Goal: Information Seeking & Learning: Learn about a topic

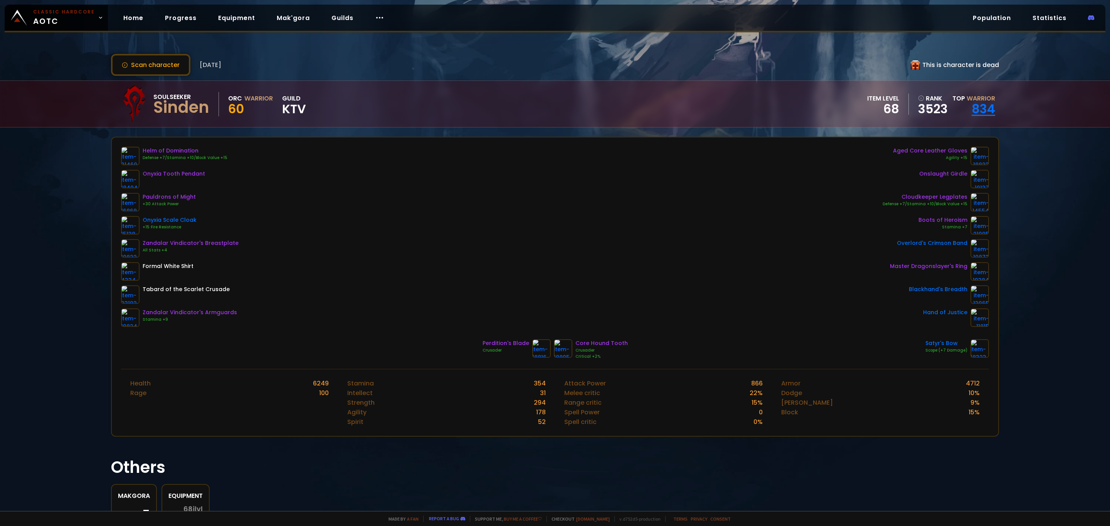
click at [971, 108] on link "834" at bounding box center [983, 108] width 24 height 17
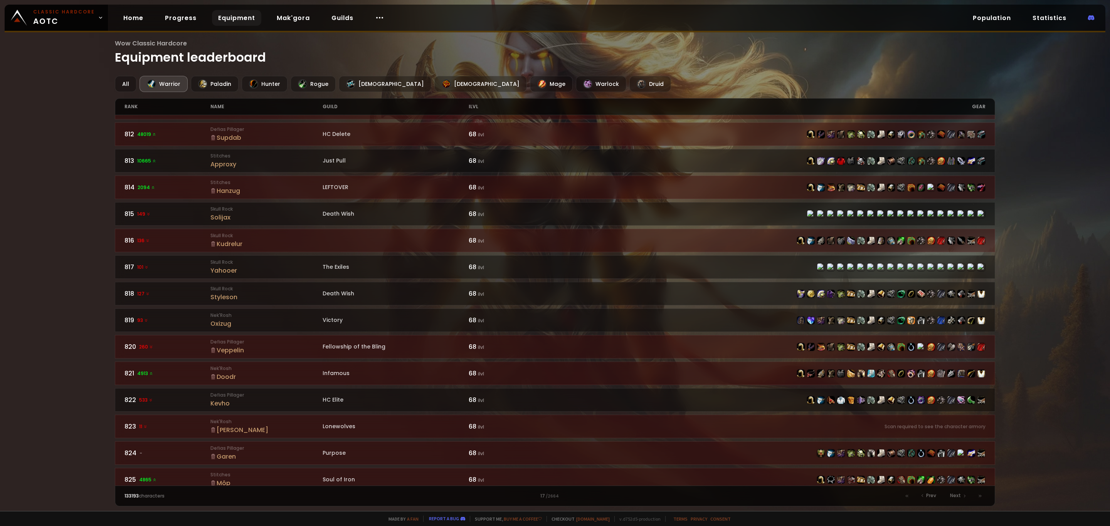
scroll to position [289, 0]
click at [907, 497] on icon at bounding box center [905, 496] width 1 height 2
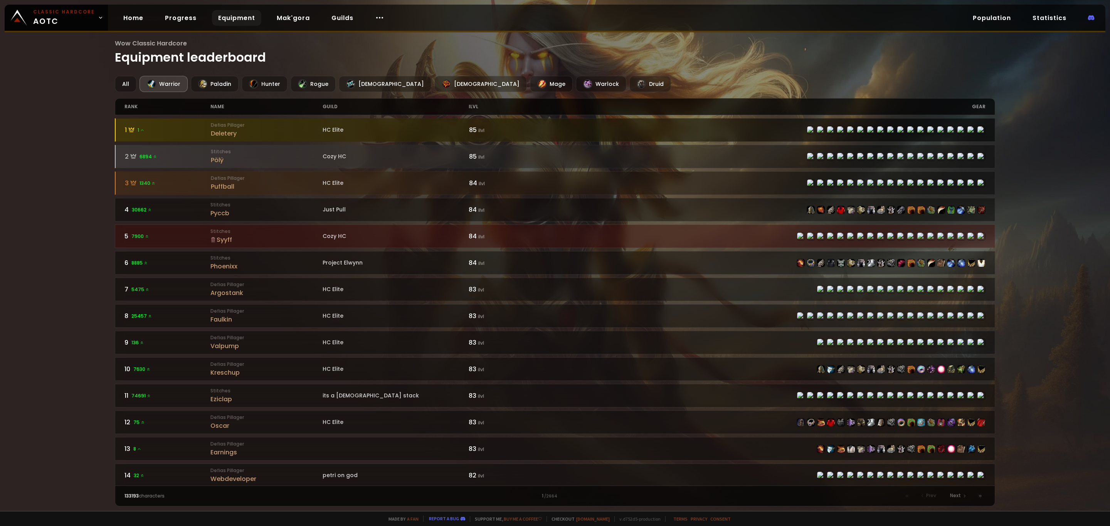
click at [225, 133] on div "Deletery" at bounding box center [267, 134] width 112 height 10
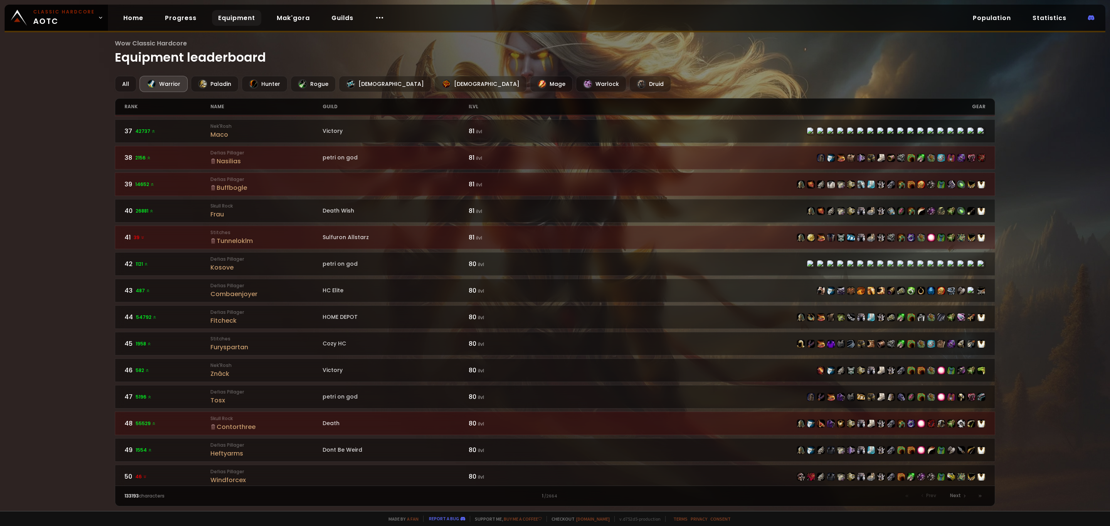
scroll to position [961, 0]
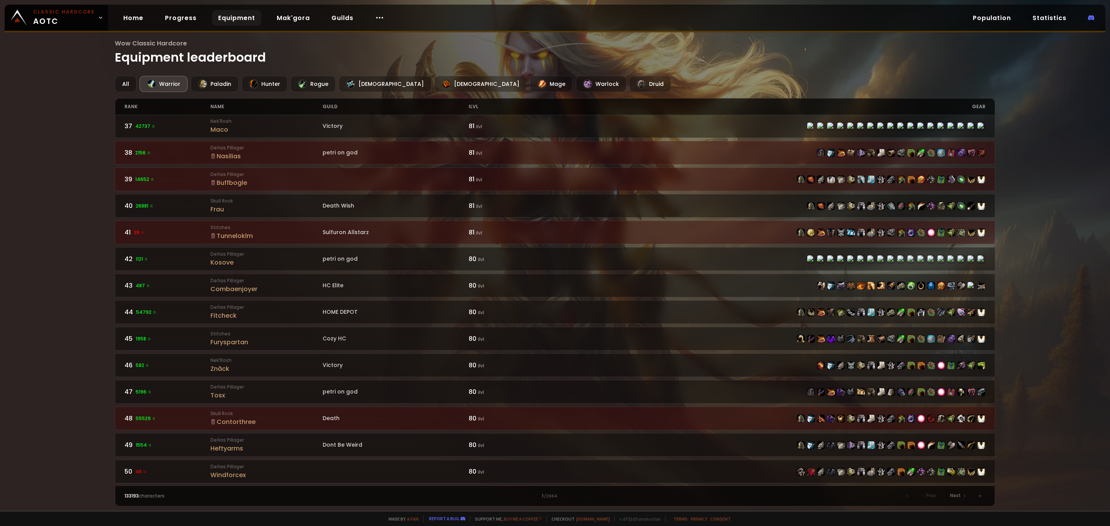
drag, startPoint x: 549, startPoint y: 255, endPoint x: 68, endPoint y: 259, distance: 480.8
click at [68, 259] on div "Wow Classic Hardcore Equipment leaderboard All Warrior Paladin Hunter Rogue Pri…" at bounding box center [555, 255] width 1110 height 511
click at [956, 494] on span "Next" at bounding box center [955, 495] width 11 height 7
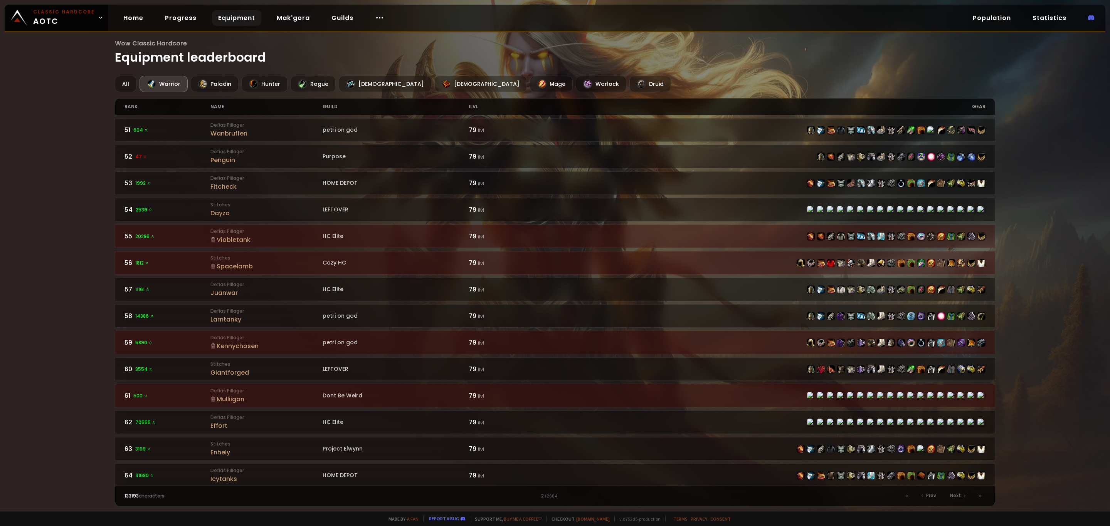
click at [220, 105] on div "name" at bounding box center [266, 107] width 112 height 16
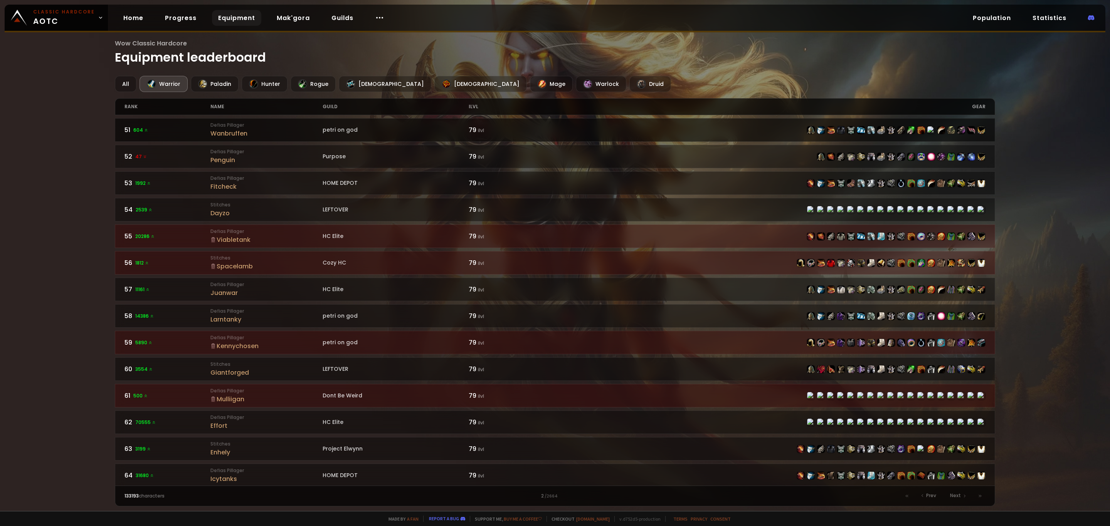
scroll to position [440, 0]
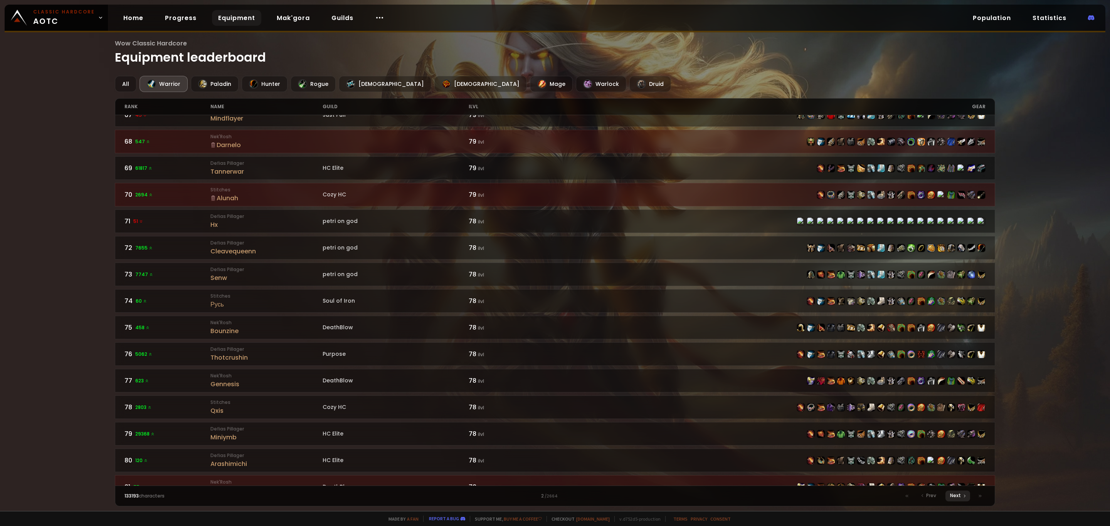
click at [956, 497] on span "Next" at bounding box center [955, 495] width 11 height 7
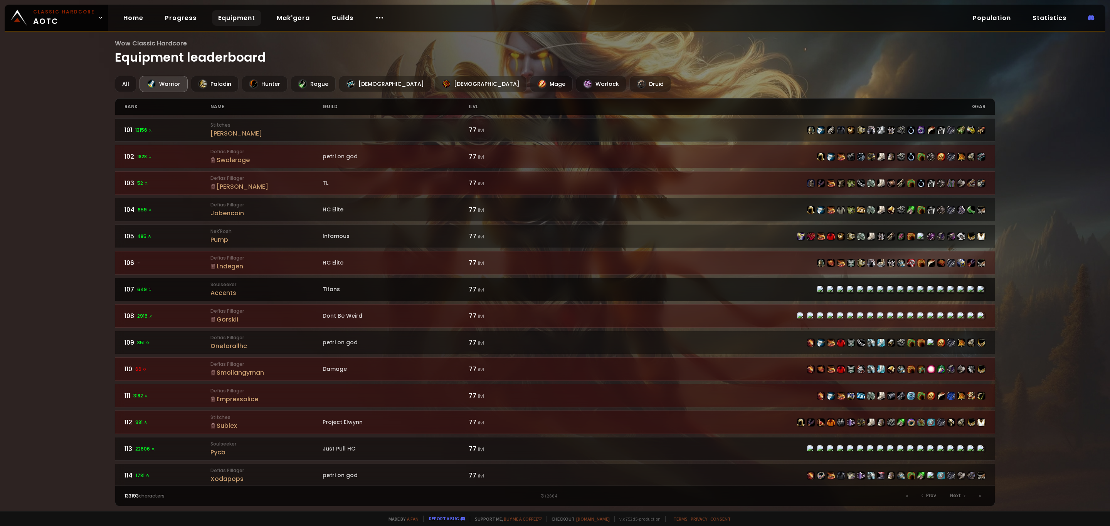
click at [218, 290] on div "Accents" at bounding box center [266, 293] width 112 height 10
